Goal: Information Seeking & Learning: Find specific page/section

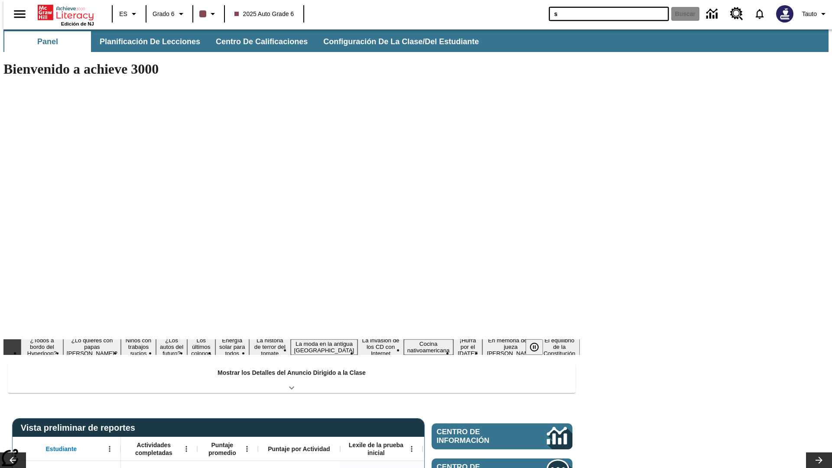
type input "s"
click at [680, 14] on button "Buscar" at bounding box center [685, 14] width 28 height 14
